Goal: Task Accomplishment & Management: Use online tool/utility

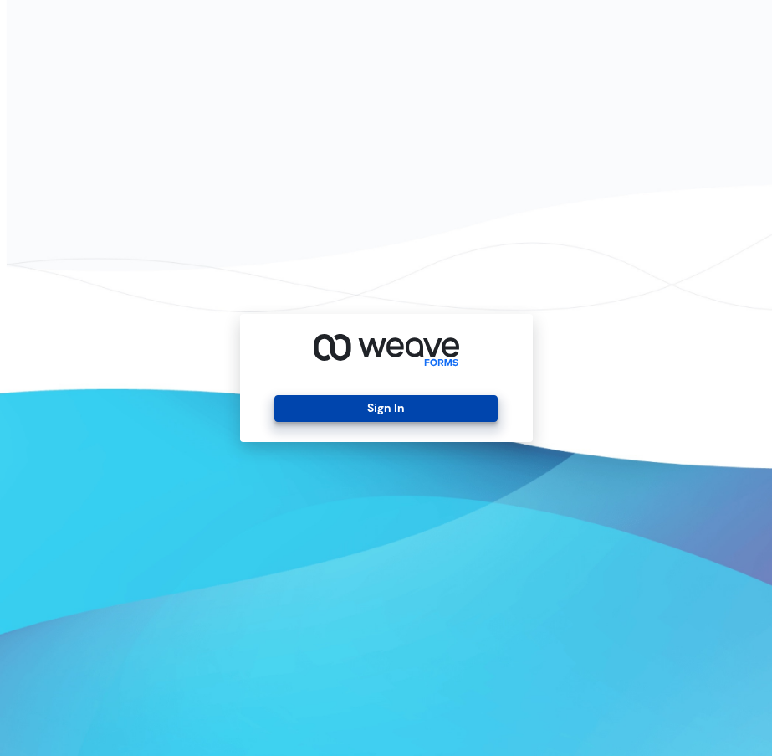
click at [366, 412] on button "Sign In" at bounding box center [385, 408] width 223 height 27
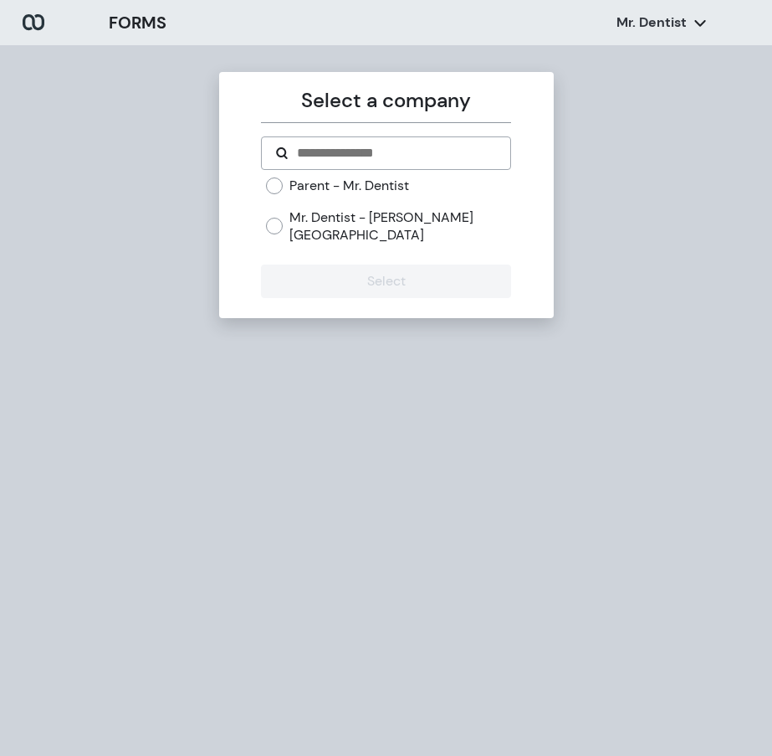
click at [284, 187] on div "Parent - Mr. Dentist" at bounding box center [388, 186] width 245 height 18
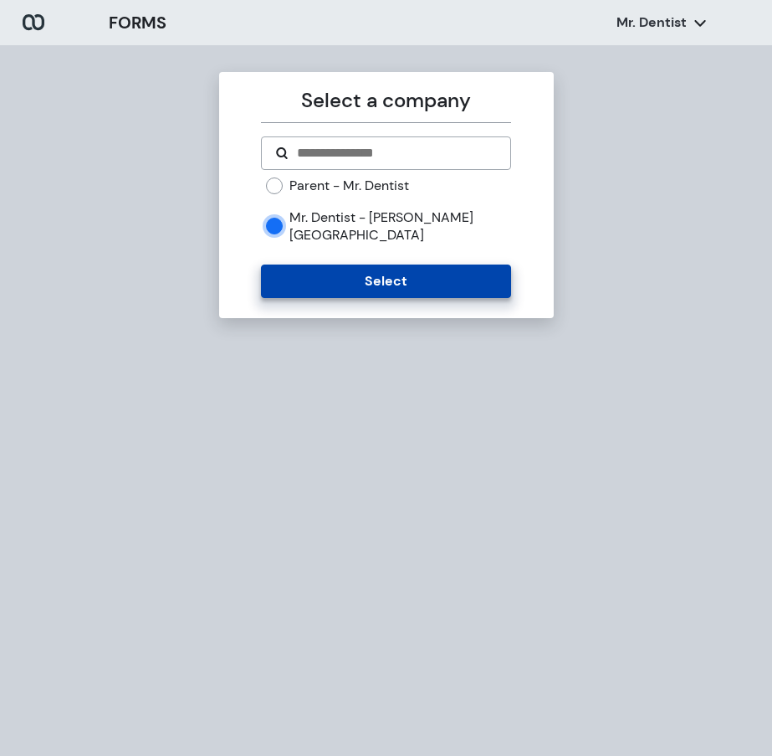
click at [298, 264] on button "Select" at bounding box center [386, 280] width 250 height 33
